Goal: Information Seeking & Learning: Learn about a topic

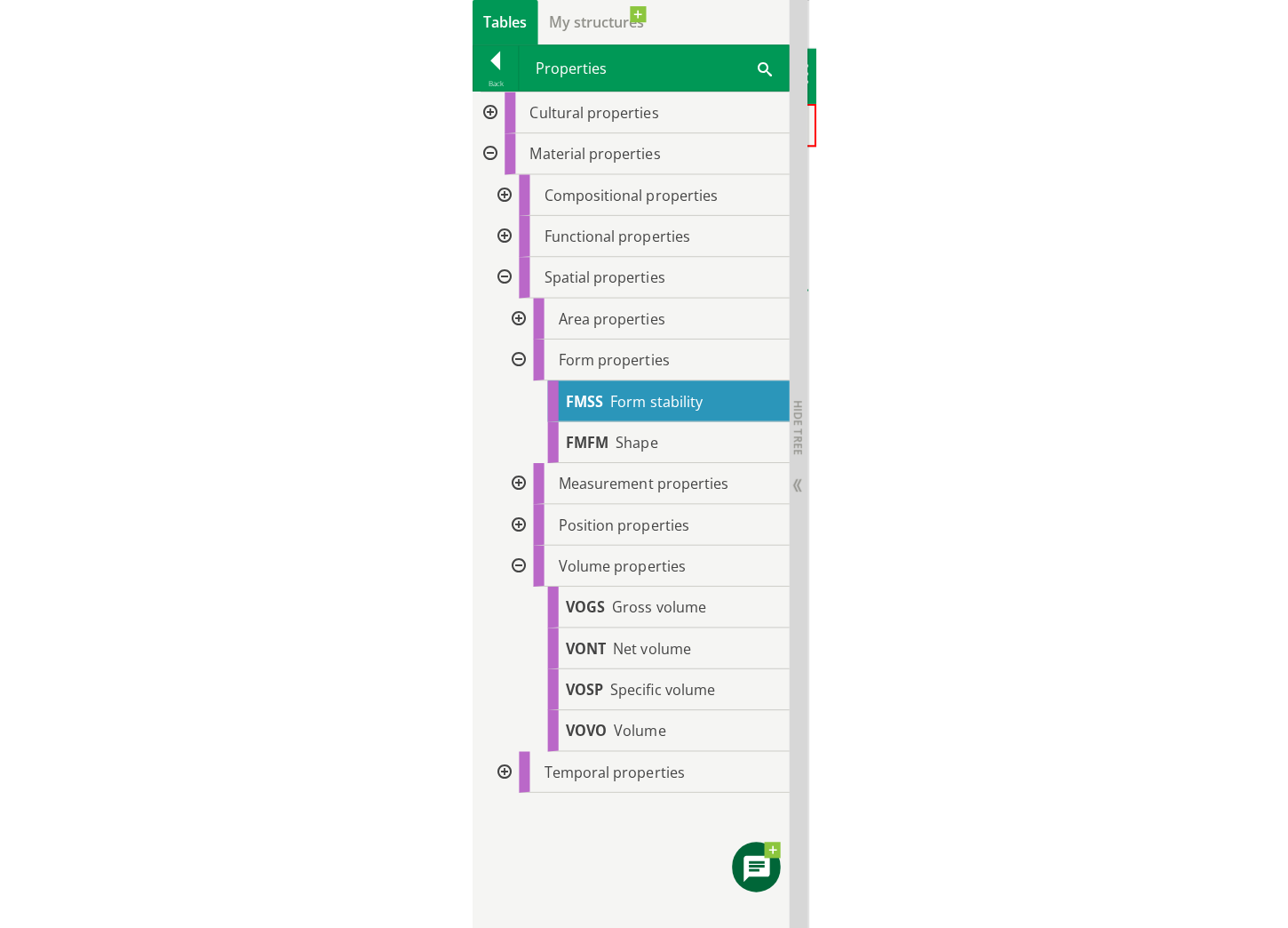
scroll to position [1, 0]
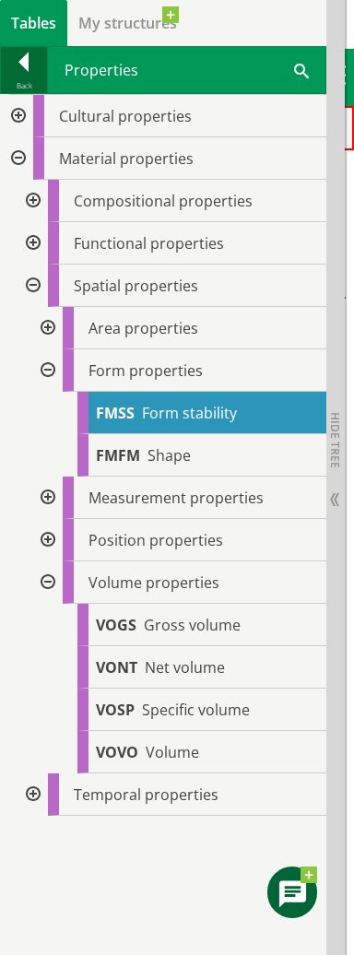
click at [28, 69] on div at bounding box center [24, 66] width 46 height 26
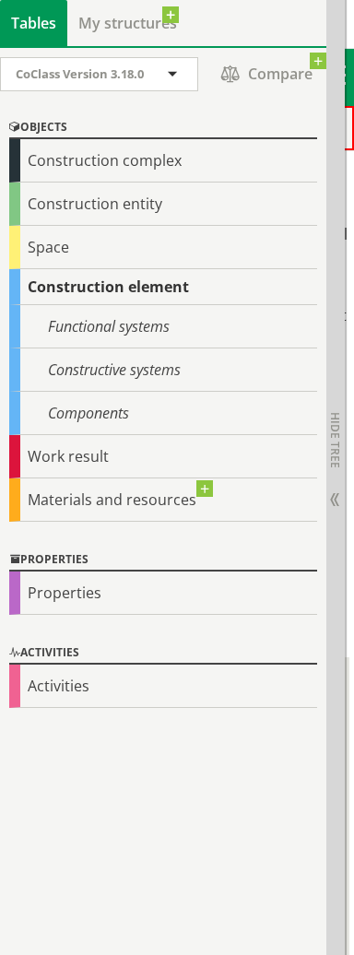
click at [62, 595] on div "Properties" at bounding box center [163, 593] width 308 height 43
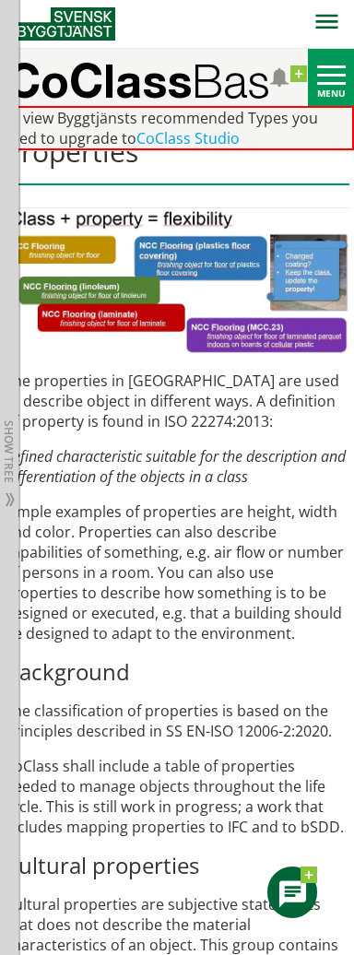
click at [189, 383] on p "The properties in [GEOGRAPHIC_DATA] are used to describe object in different wa…" at bounding box center [178, 401] width 346 height 61
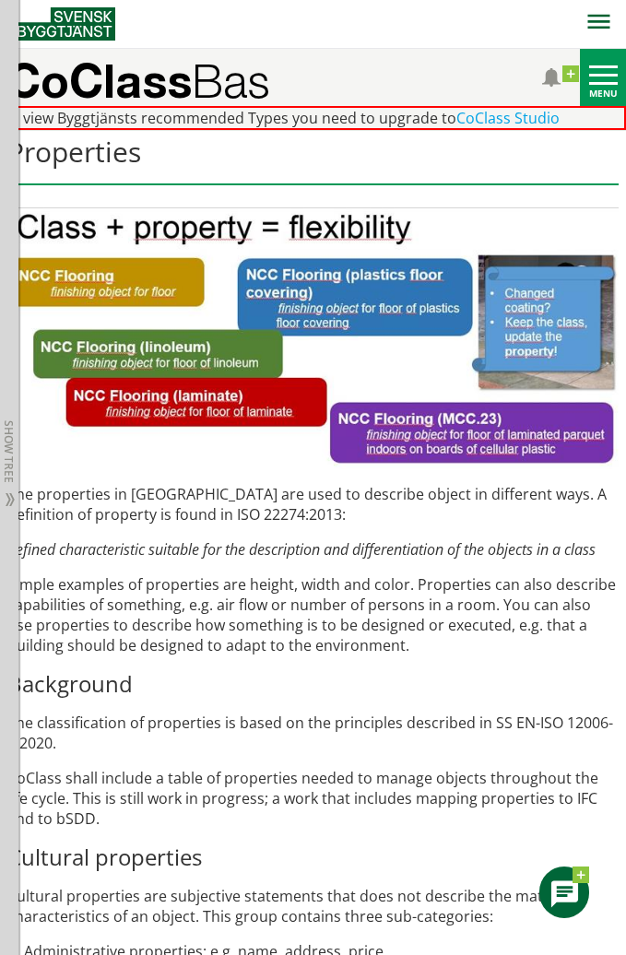
click at [227, 592] on p "Simple examples of properties are height, width and color. Properties can also …" at bounding box center [312, 615] width 611 height 81
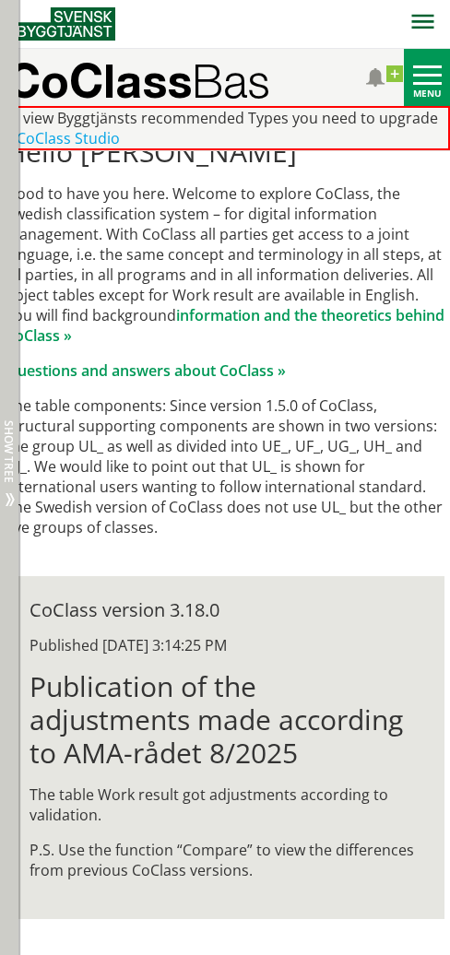
click at [6, 480] on span "Show tree" at bounding box center [8, 452] width 11 height 63
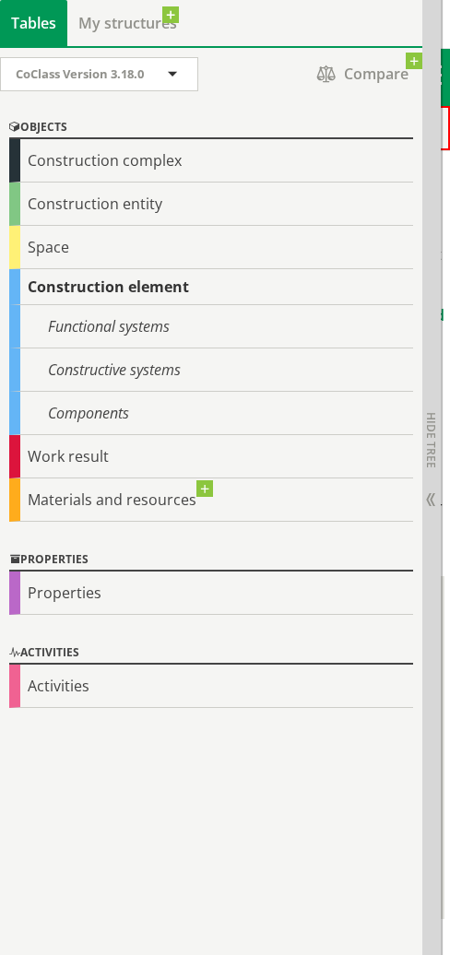
click at [83, 593] on div "Properties" at bounding box center [211, 593] width 404 height 43
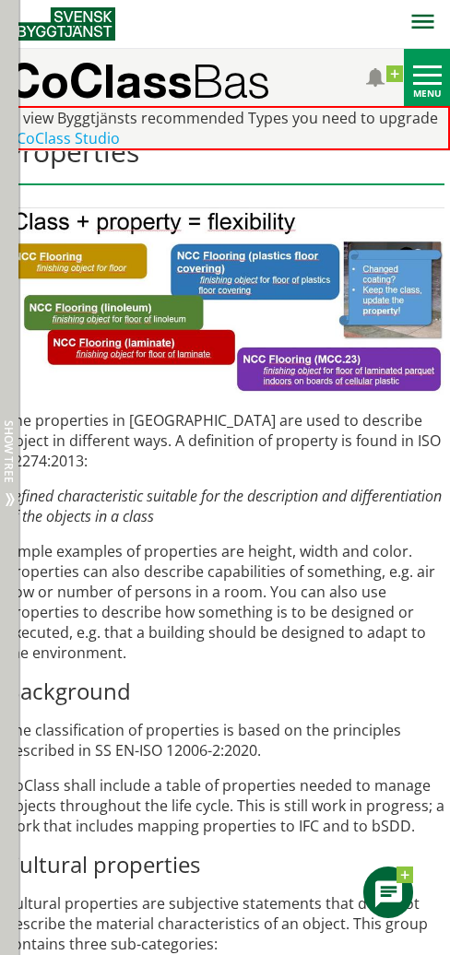
click at [9, 79] on div "Hide tree Show tree" at bounding box center [9, 477] width 18 height 955
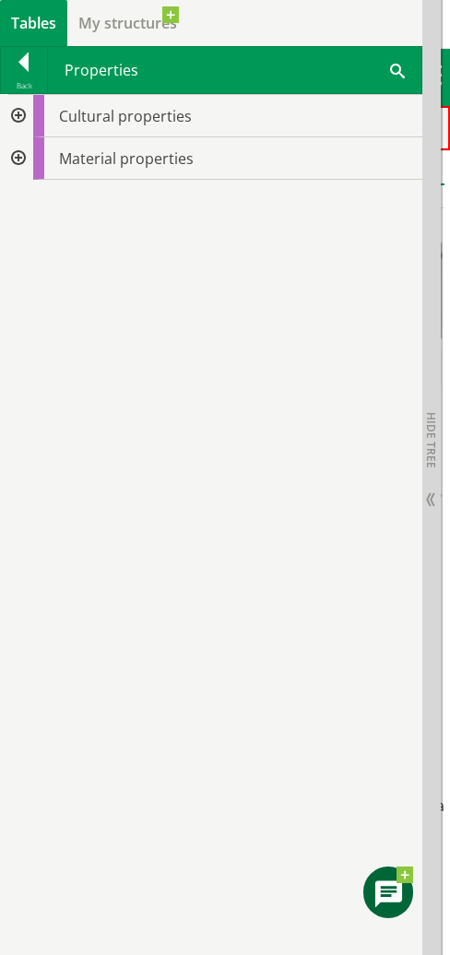
click at [17, 158] on div at bounding box center [16, 158] width 33 height 42
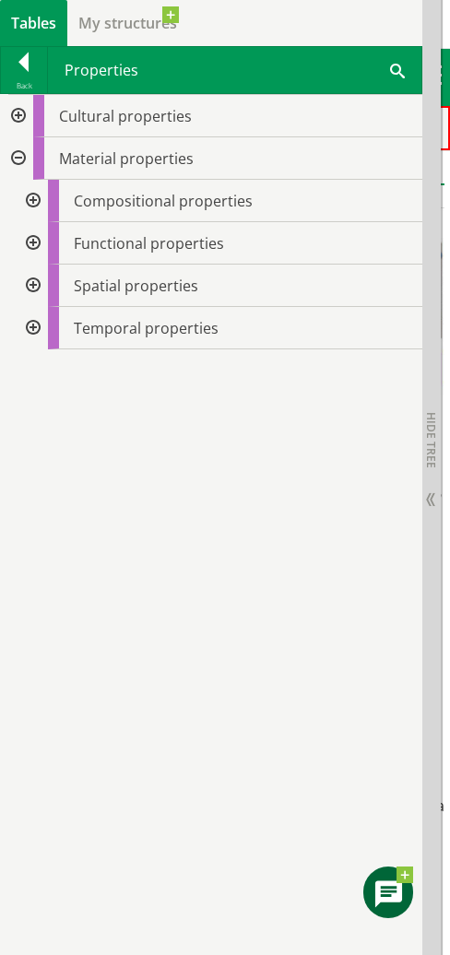
click at [110, 158] on span "Material properties" at bounding box center [126, 158] width 135 height 20
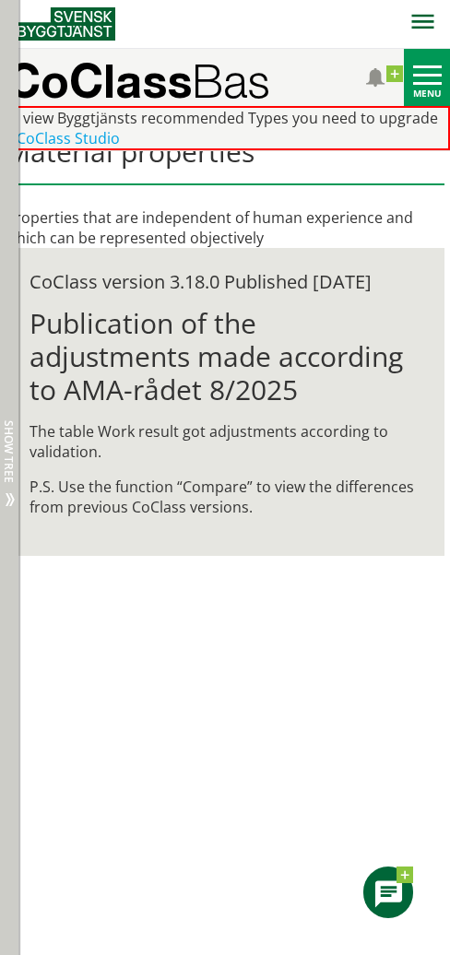
click at [0, 486] on div "Hide tree Show tree" at bounding box center [9, 477] width 18 height 955
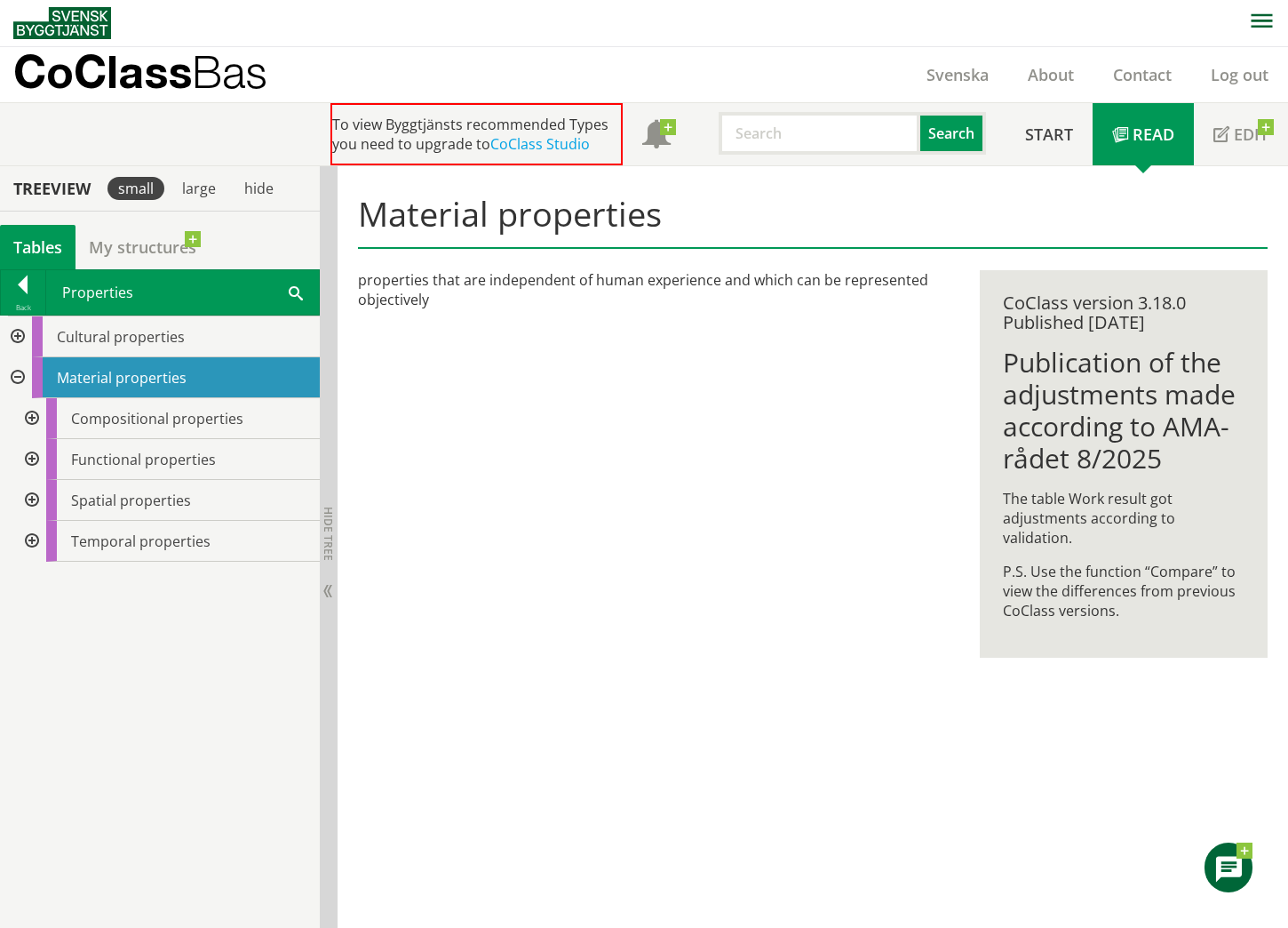
click at [37, 417] on div at bounding box center [30, 418] width 32 height 40
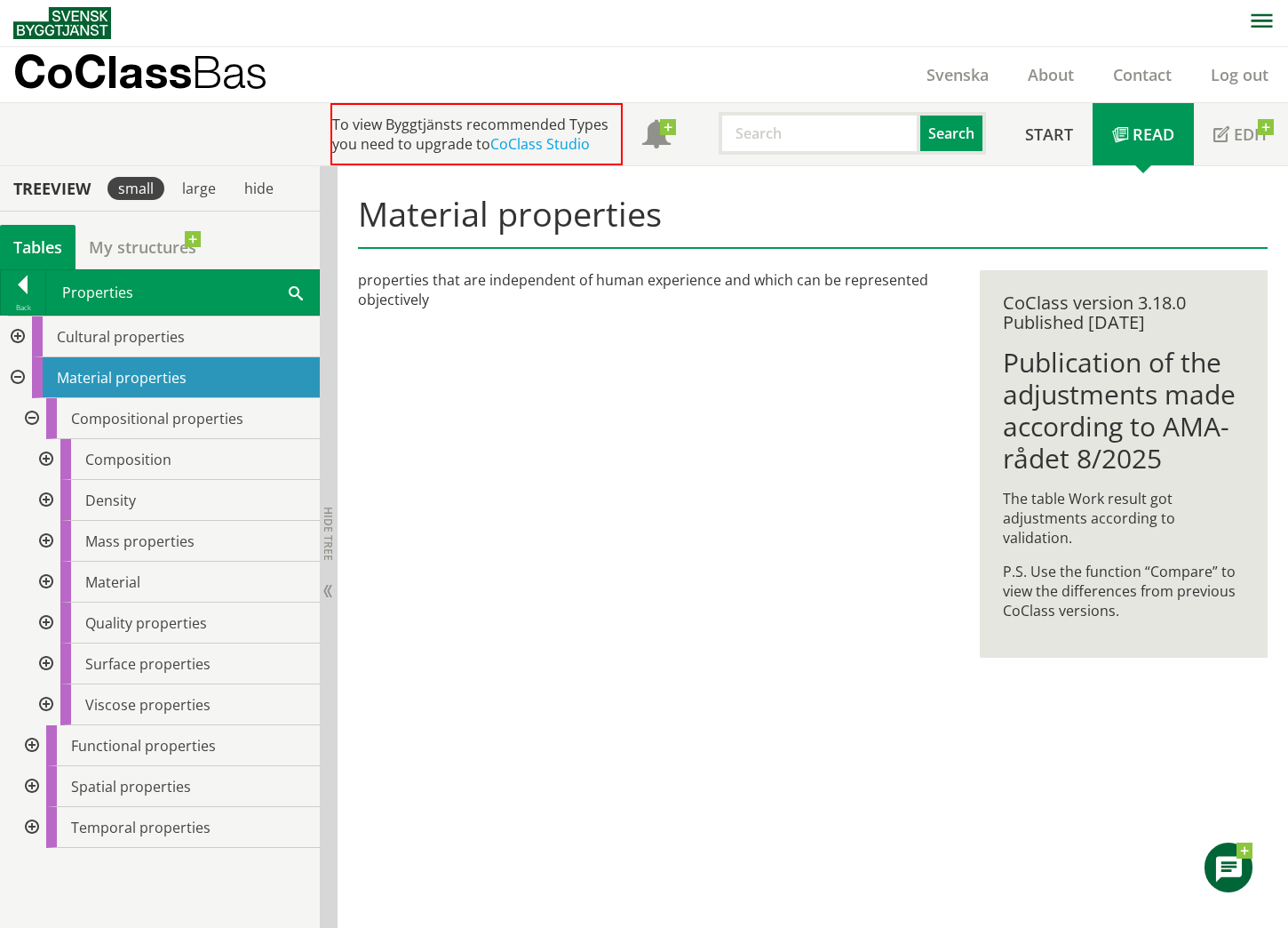
click at [47, 460] on div at bounding box center [44, 460] width 32 height 40
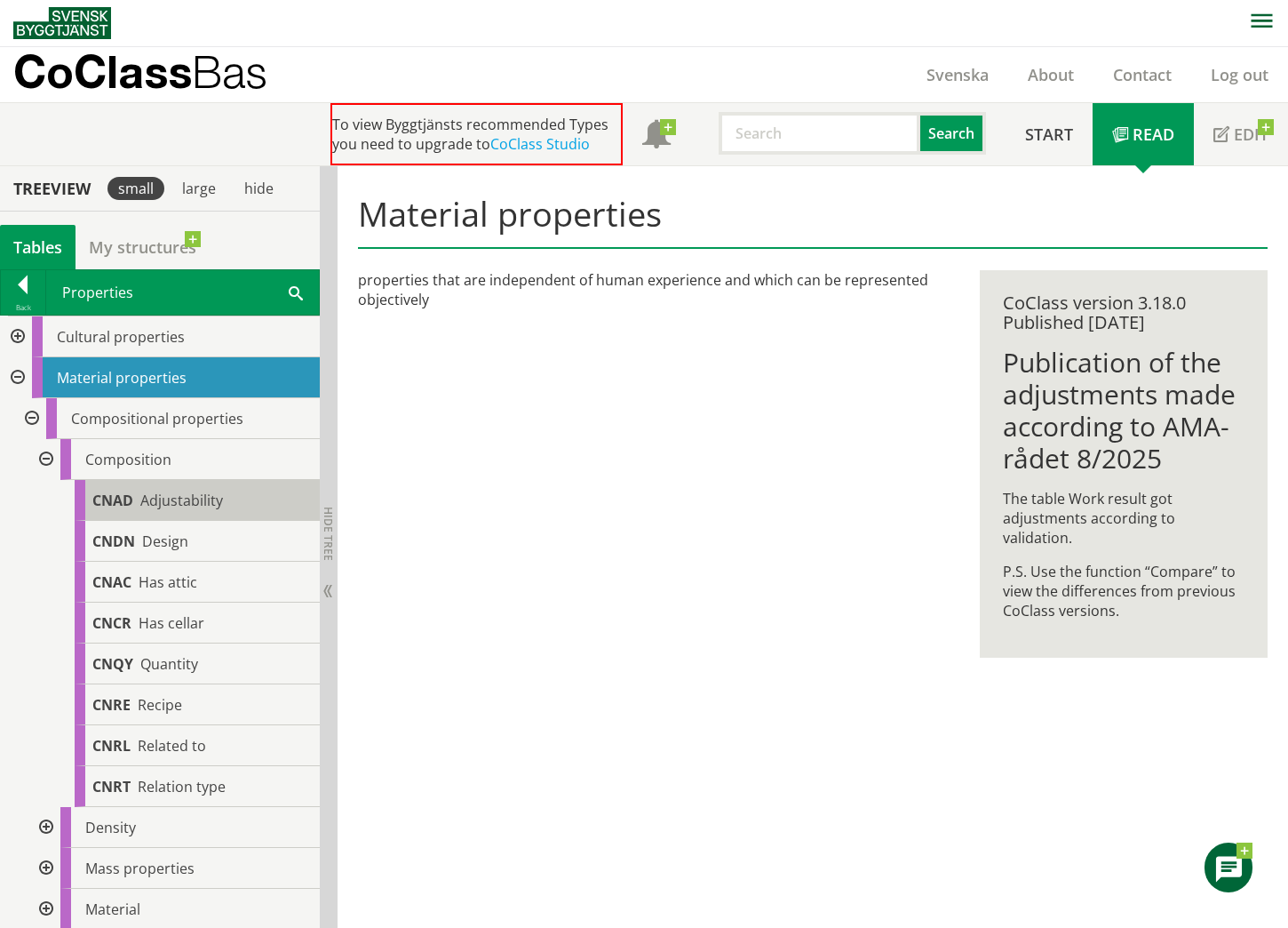
click at [177, 492] on span "Adjustability" at bounding box center [182, 500] width 83 height 19
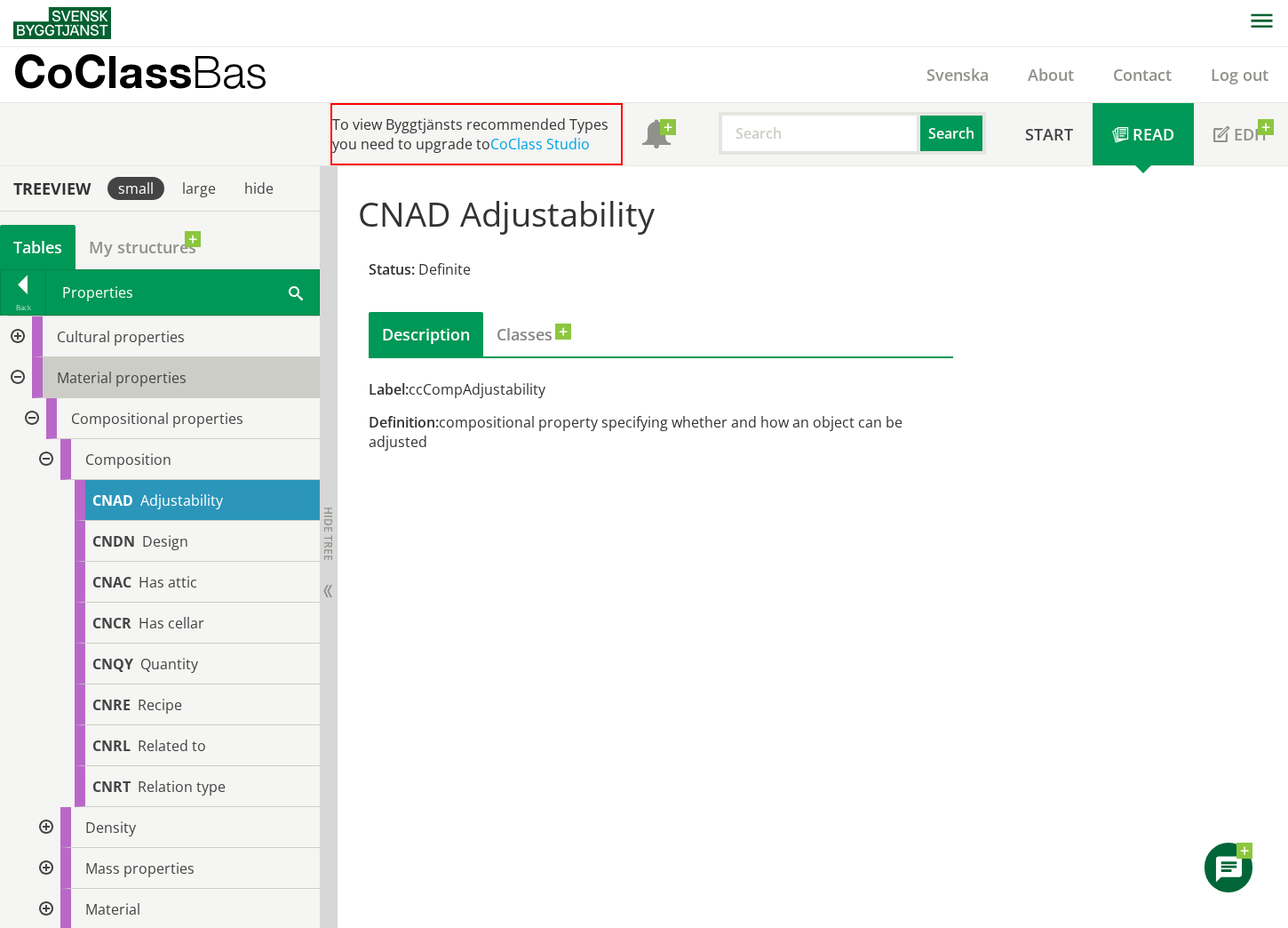
click at [143, 391] on div "Material properties" at bounding box center [175, 378] width 288 height 40
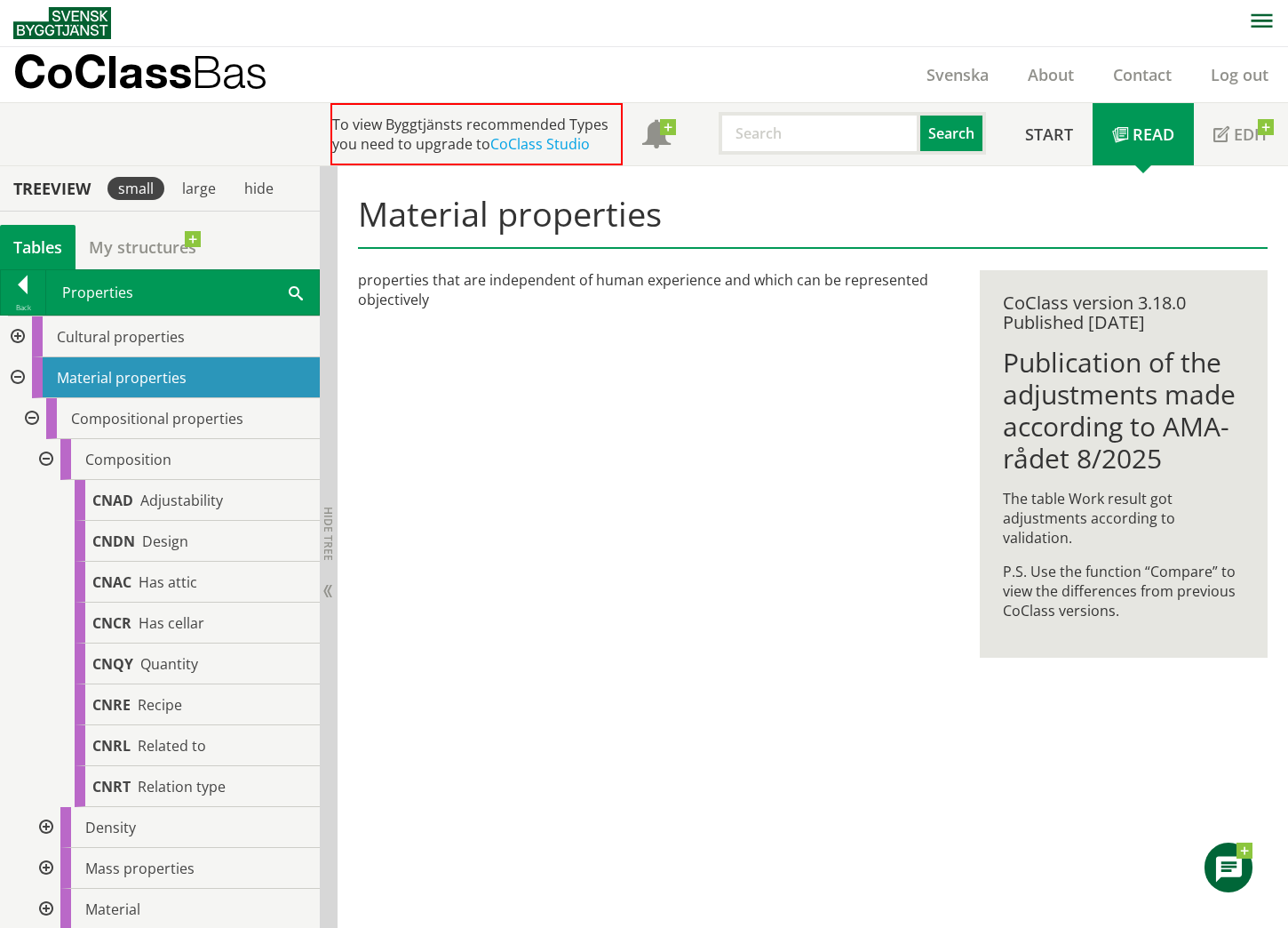
click at [97, 299] on div "Properties Search" at bounding box center [182, 292] width 273 height 44
click at [45, 290] on div "Back" at bounding box center [23, 292] width 45 height 44
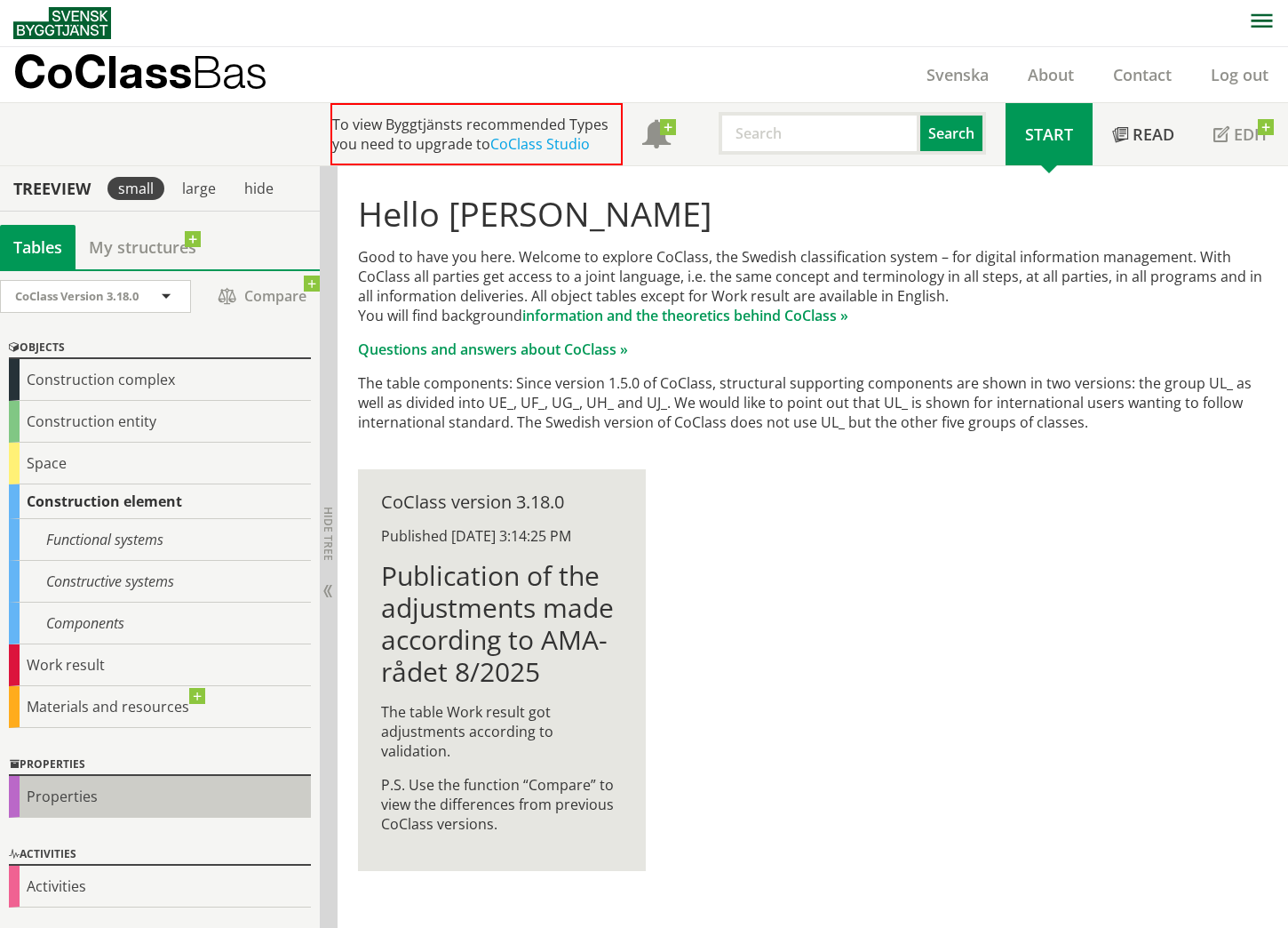
click at [78, 792] on div "Properties" at bounding box center [160, 796] width 302 height 41
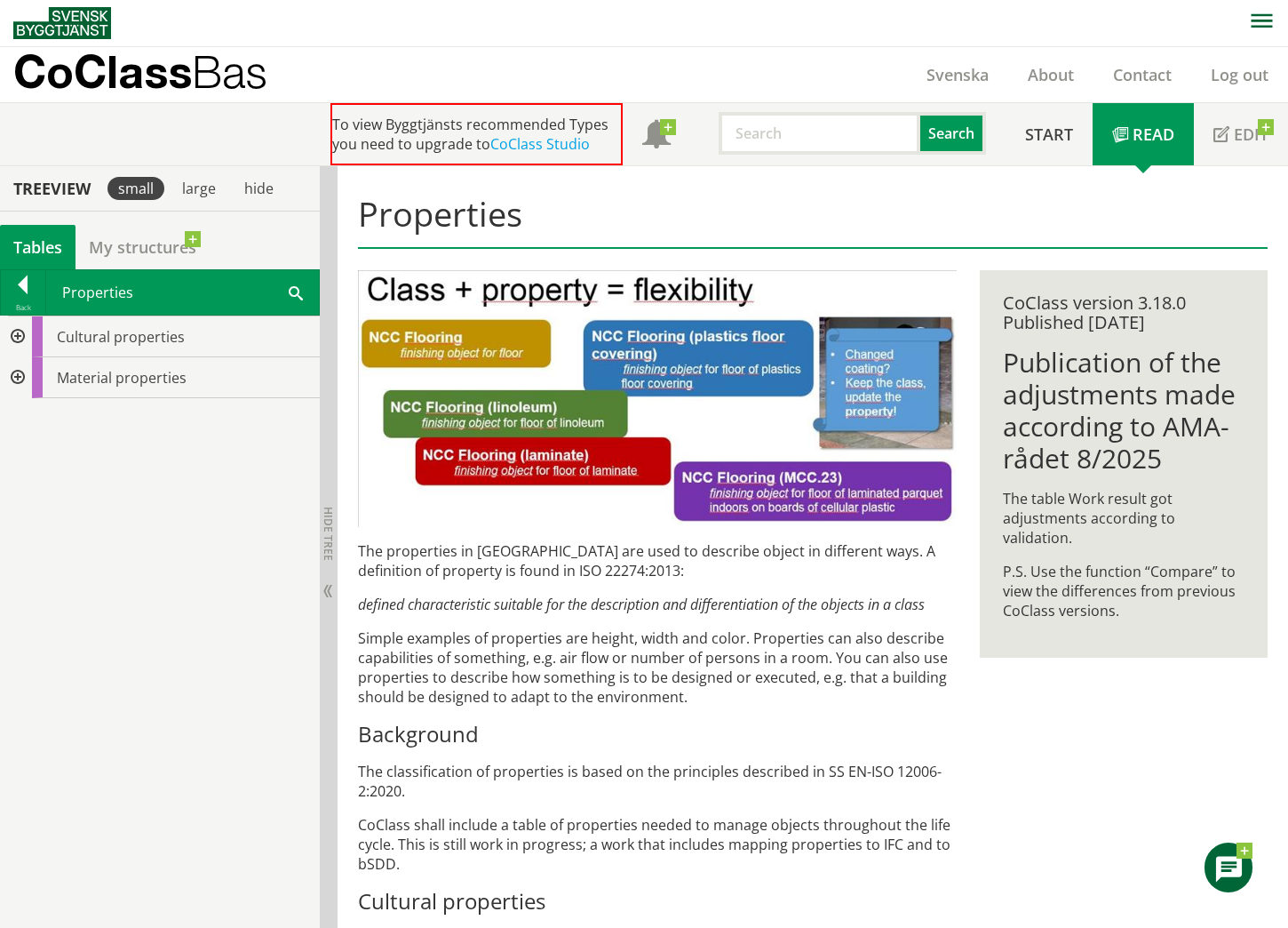
click at [340, 401] on div "CoClass version 3.18.0 Published [DATE] Publication of the adjustments made acc…" at bounding box center [1123, 483] width 311 height 427
